Goal: Information Seeking & Learning: Learn about a topic

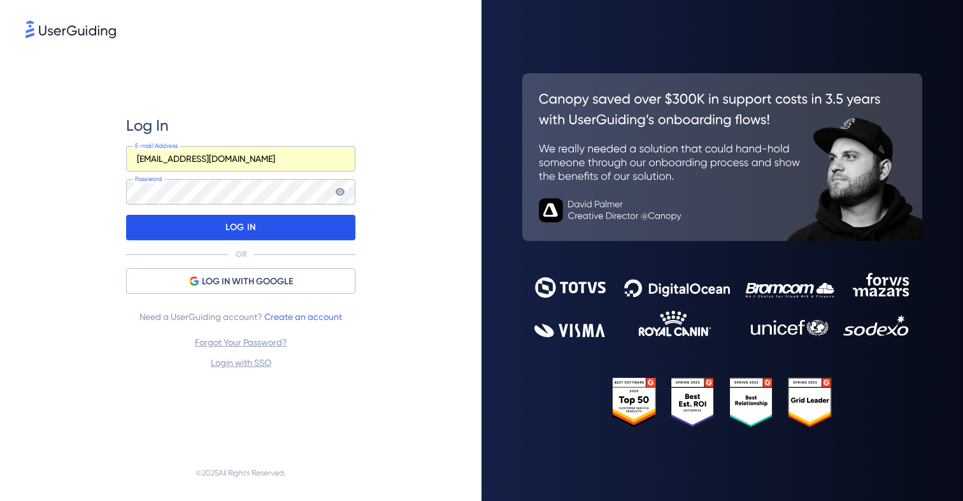
click at [189, 222] on div "LOG IN" at bounding box center [240, 227] width 229 height 25
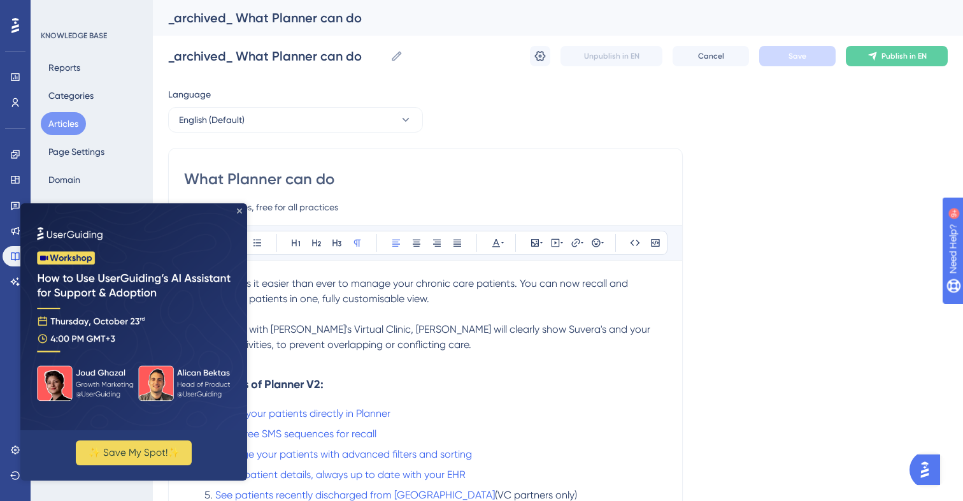
click at [238, 212] on icon "Close Preview" at bounding box center [239, 210] width 5 height 5
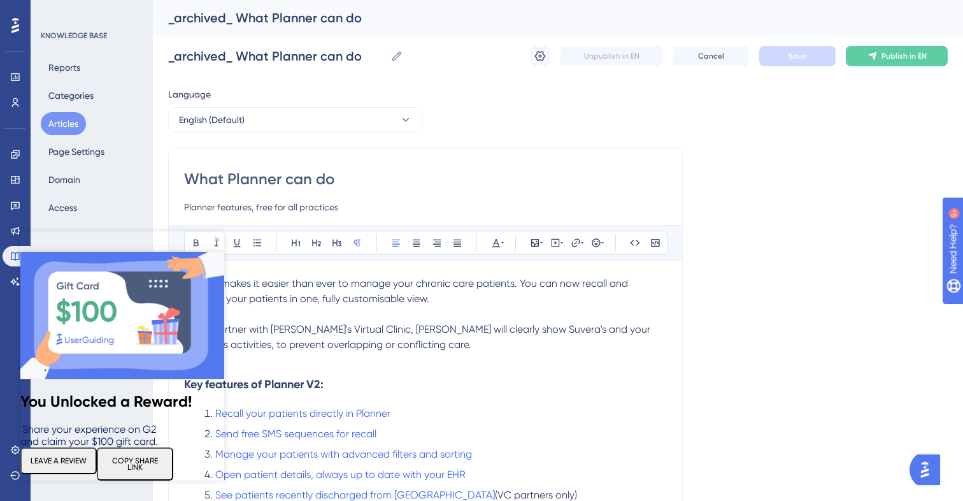
click at [217, 238] on icon "Close Preview" at bounding box center [216, 238] width 5 height 5
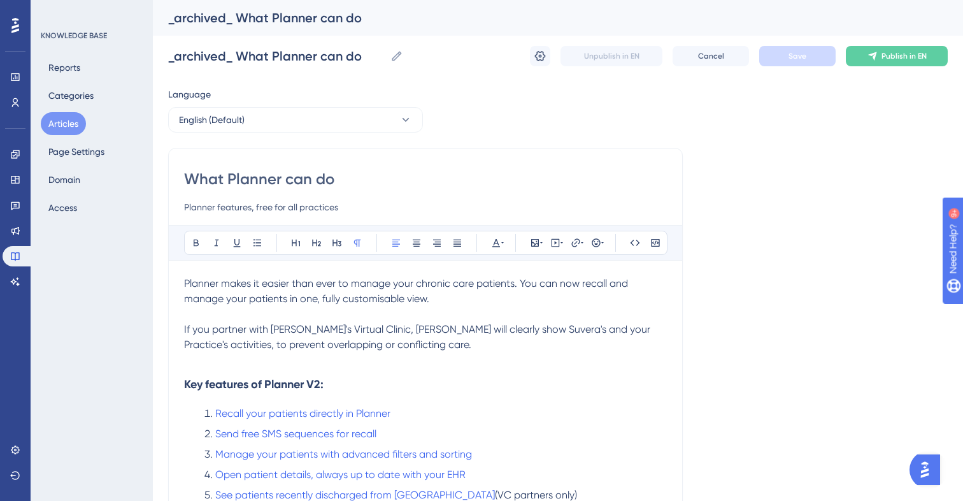
click at [54, 121] on button "Articles" at bounding box center [63, 123] width 45 height 23
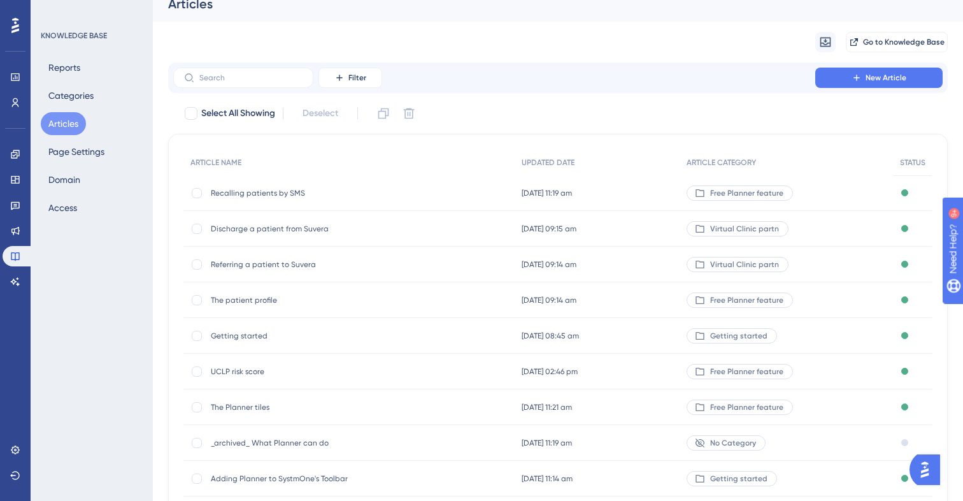
scroll to position [16, 0]
click at [243, 191] on span "Recalling patients by SMS" at bounding box center [313, 191] width 204 height 10
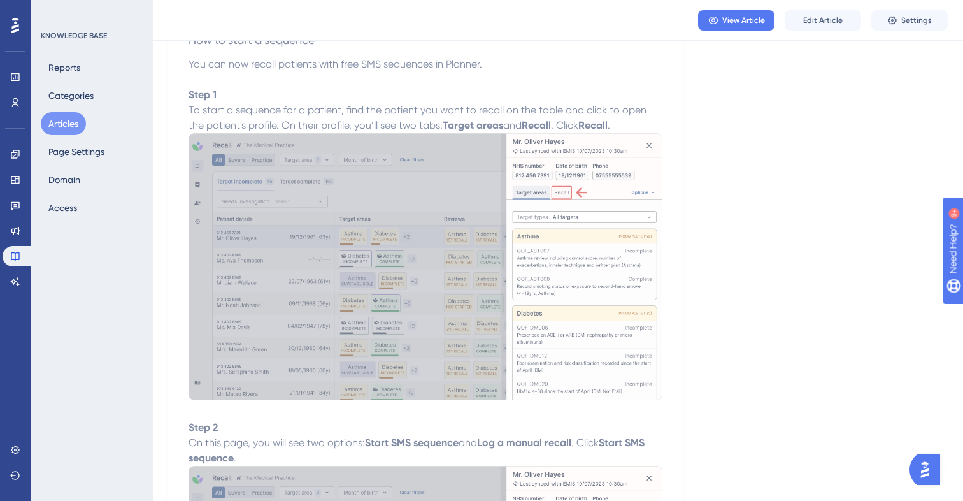
scroll to position [175, 0]
